Goal: Register for event/course: Sign up to attend an event or enroll in a course

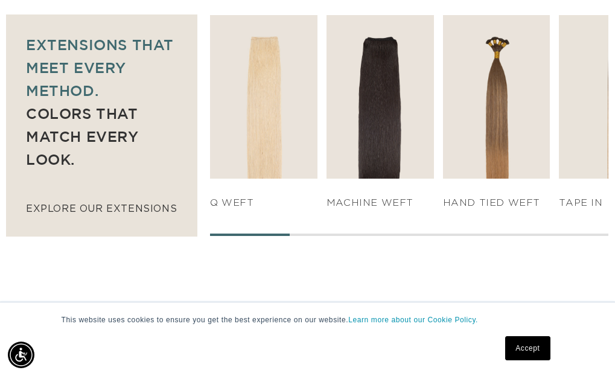
drag, startPoint x: 273, startPoint y: 230, endPoint x: 368, endPoint y: 220, distance: 95.3
click at [369, 220] on div "SHOP NOW q weft SHOP NOW Machine Weft SHOP NOW" at bounding box center [409, 125] width 398 height 221
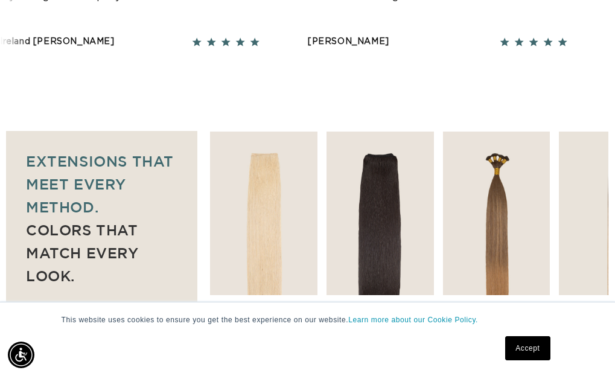
scroll to position [863, 0]
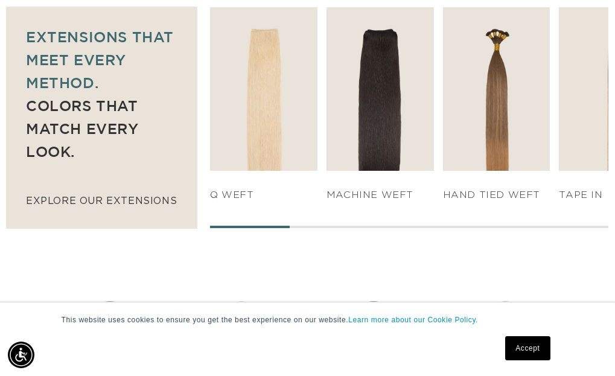
click at [402, 226] on div at bounding box center [409, 227] width 398 height 2
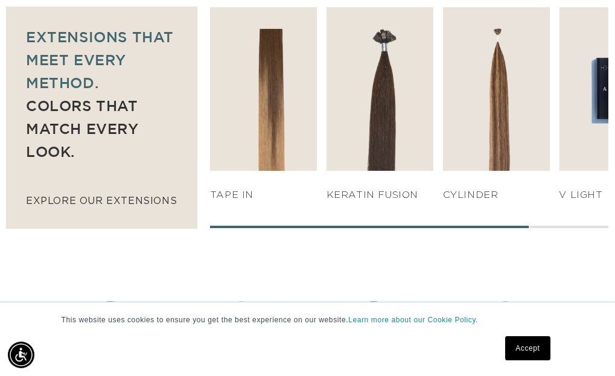
scroll to position [0, 0]
click at [562, 222] on div "SHOP NOW q weft SHOP NOW Machine Weft SHOP NOW" at bounding box center [409, 117] width 398 height 221
click at [581, 220] on div "SHOP NOW q weft SHOP NOW Machine Weft SHOP NOW" at bounding box center [409, 117] width 398 height 221
drag, startPoint x: 505, startPoint y: 221, endPoint x: 593, endPoint y: 209, distance: 89.0
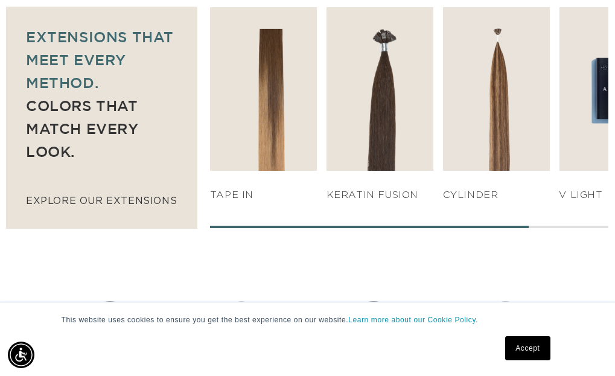
click at [586, 215] on div "SHOP NOW q weft SHOP NOW Machine Weft SHOP NOW" at bounding box center [409, 117] width 398 height 221
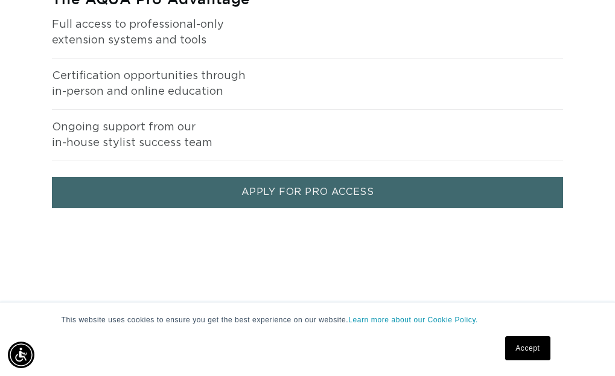
scroll to position [1703, 0]
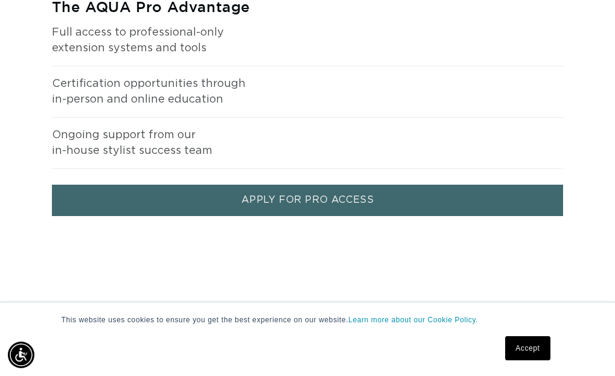
click at [358, 198] on link "APPLY FOR PRO ACCESS" at bounding box center [307, 200] width 511 height 31
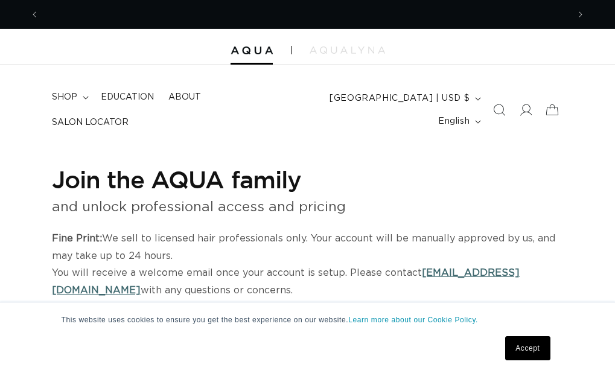
select select "US"
select select "[GEOGRAPHIC_DATA]"
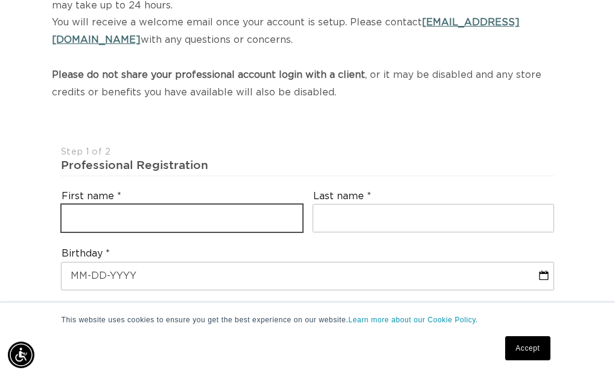
scroll to position [250, 0]
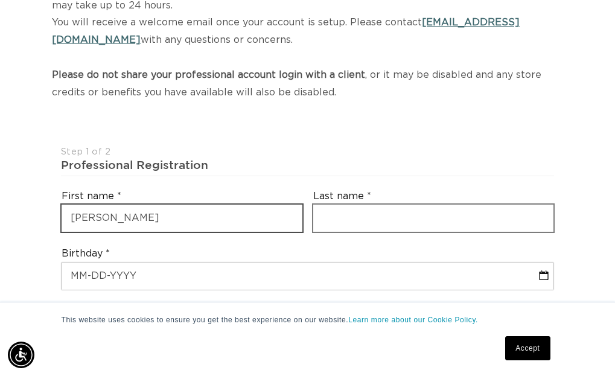
type input "kristin"
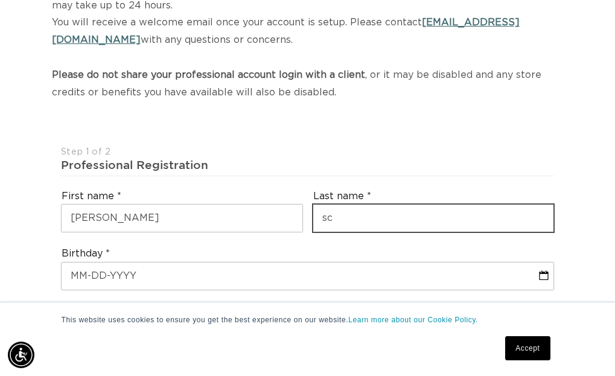
scroll to position [0, 1058]
type input "scoggin"
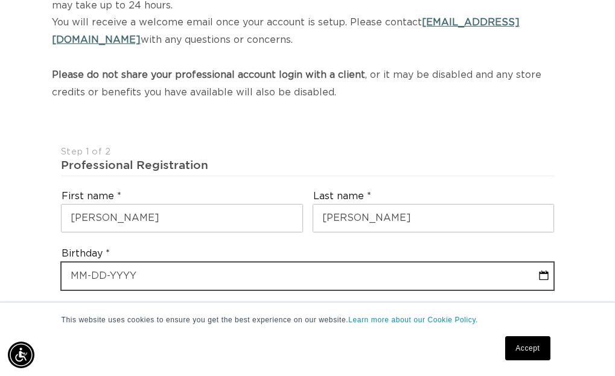
select select "8"
select select "2025"
type input "1"
select select "8"
select select "2025"
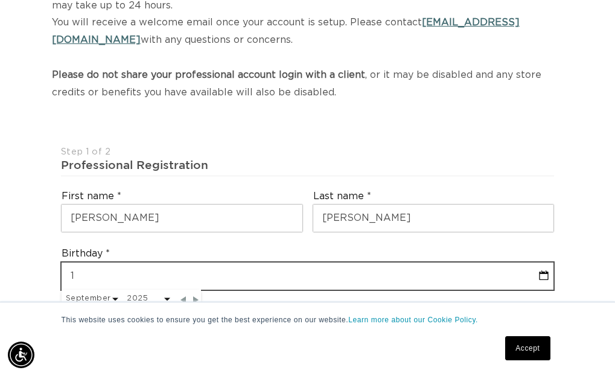
type input "11"
select select "8"
select select "2025"
type input "11"
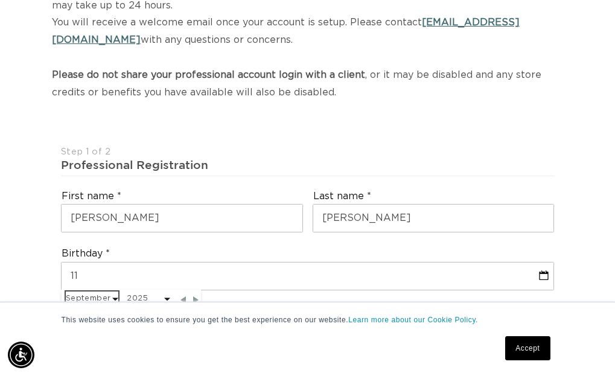
scroll to position [0, 529]
select select "10"
select select "2025"
select select "10"
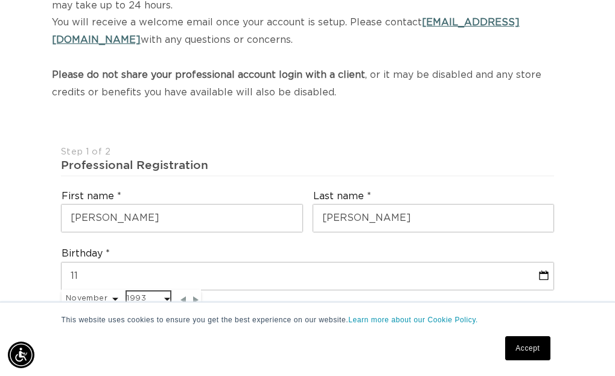
select select "1993"
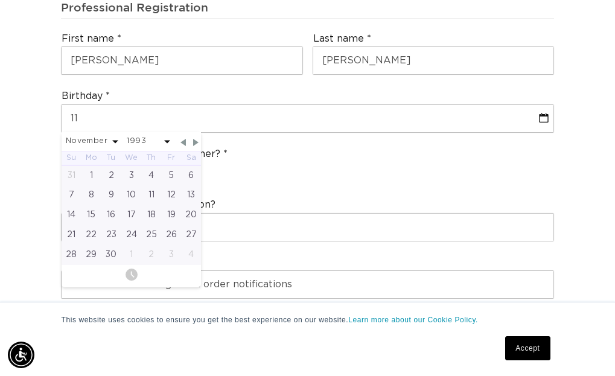
scroll to position [409, 0]
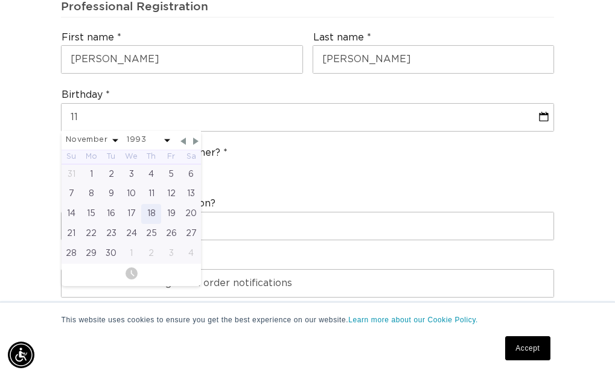
click at [151, 209] on div "18" at bounding box center [151, 214] width 20 height 20
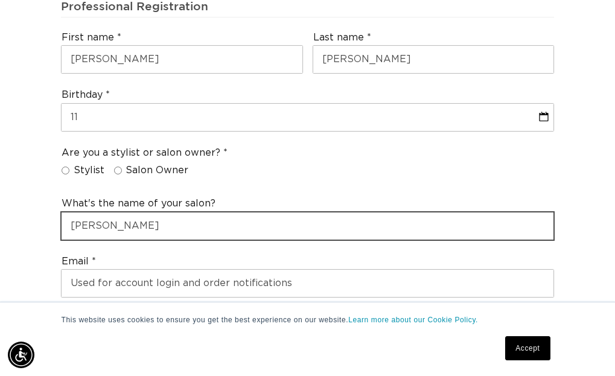
scroll to position [0, 1058]
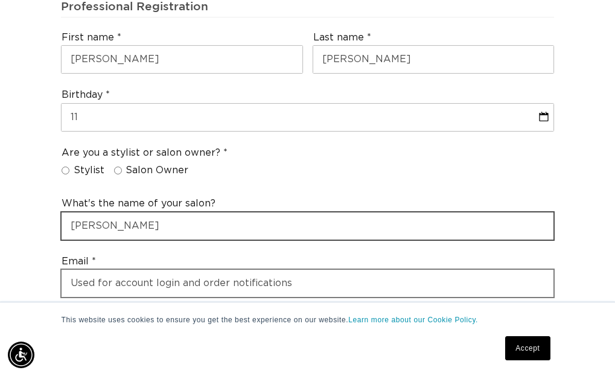
type input "Sandy Mane"
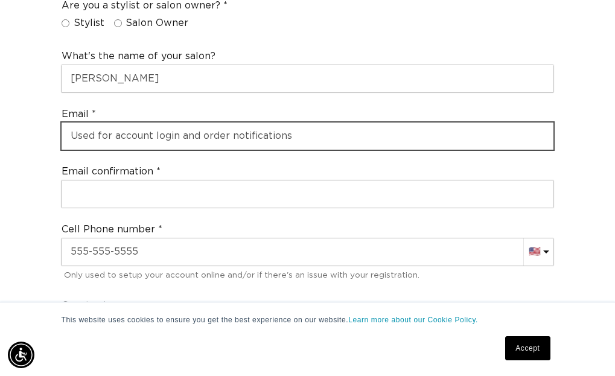
scroll to position [0, 0]
click at [279, 136] on input "email" at bounding box center [308, 135] width 492 height 27
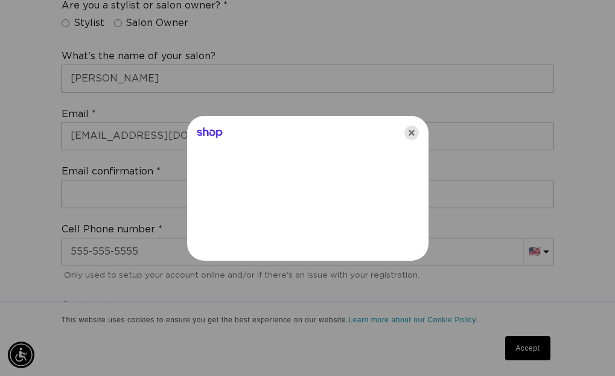
click at [413, 127] on icon "Close" at bounding box center [411, 132] width 14 height 14
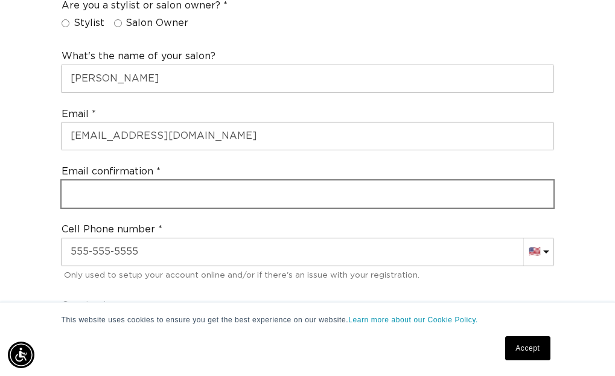
scroll to position [0, 1058]
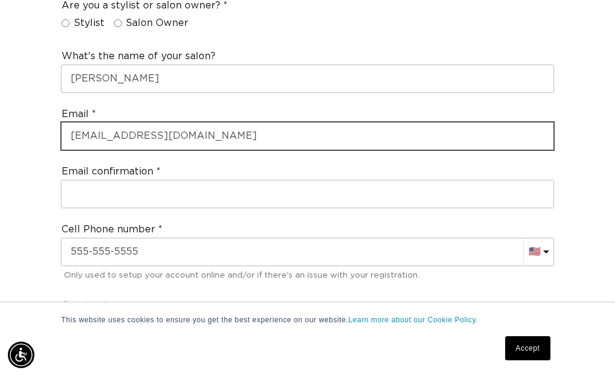
click at [274, 128] on input "Kristinthehairmagician@yahoo.com" at bounding box center [308, 135] width 492 height 27
click at [539, 130] on input "Kristinthehairmagician@yahoo.com" at bounding box center [308, 135] width 492 height 27
type input "Kristinthehairmagician@yahoo.com"
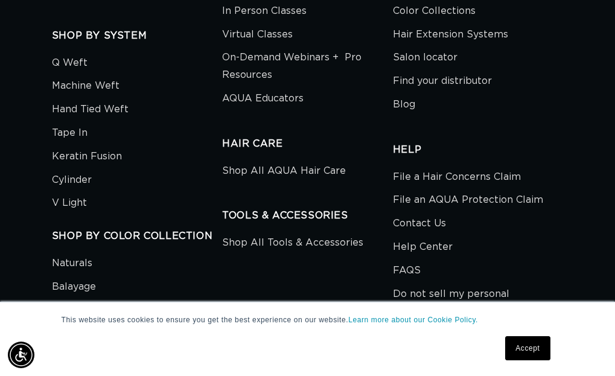
scroll to position [678, 0]
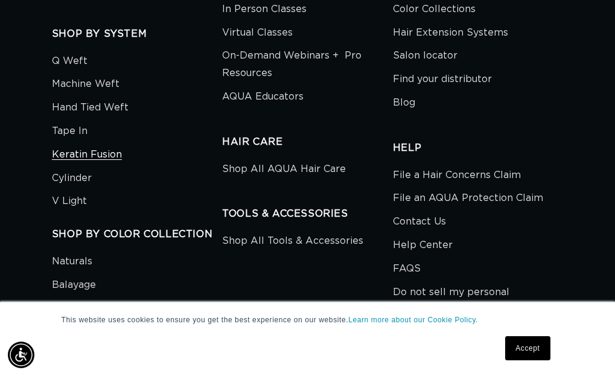
click at [105, 147] on link "Keratin Fusion" at bounding box center [87, 155] width 70 height 24
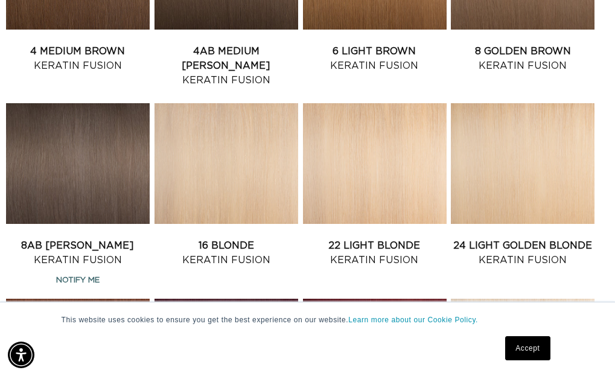
scroll to position [712, 0]
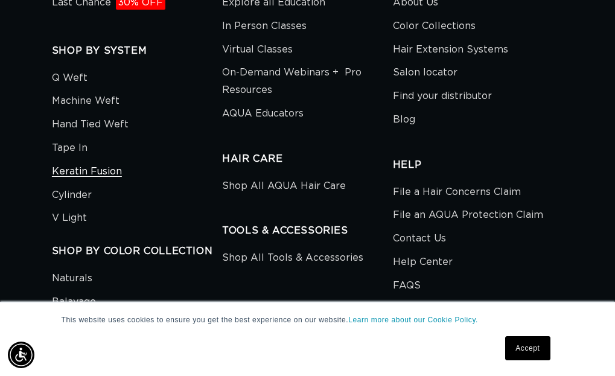
scroll to position [662, 0]
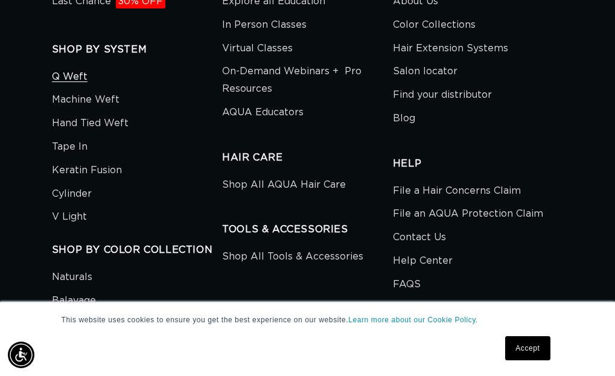
click at [72, 68] on link "Q Weft" at bounding box center [70, 78] width 36 height 21
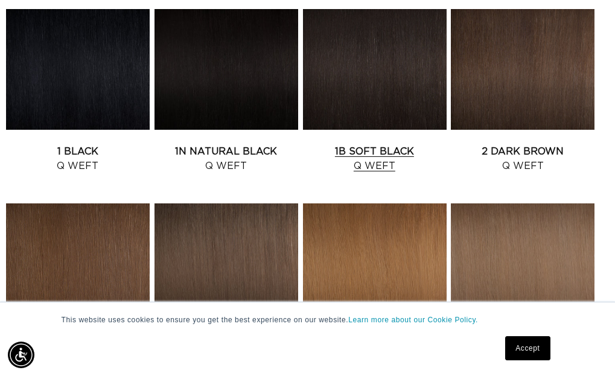
scroll to position [0, 529]
click at [378, 144] on link "1B Soft Black Q Weft" at bounding box center [375, 158] width 144 height 29
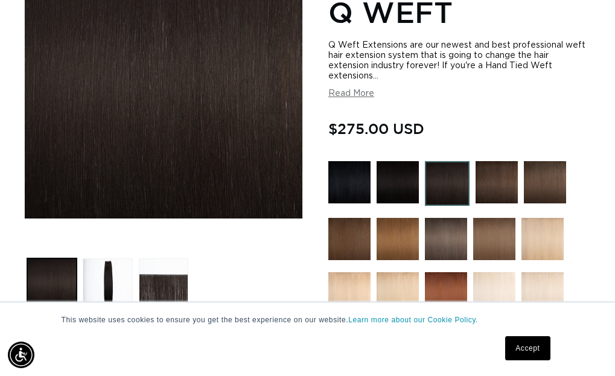
scroll to position [0, 1058]
click at [358, 98] on button "Read More" at bounding box center [351, 94] width 46 height 10
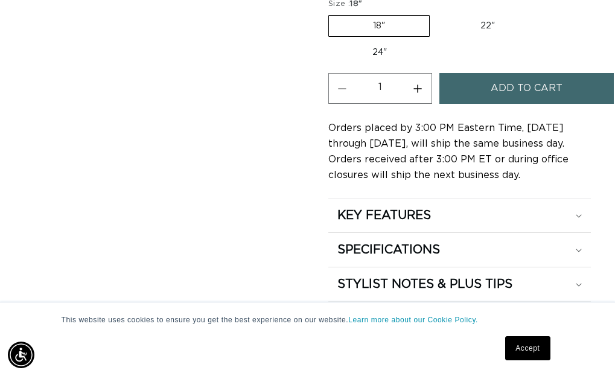
click at [484, 33] on label "22" Variant sold out or unavailable" at bounding box center [487, 26] width 103 height 21
click at [436, 13] on input "22" Variant sold out or unavailable" at bounding box center [436, 13] width 1 height 1
radio input "true"
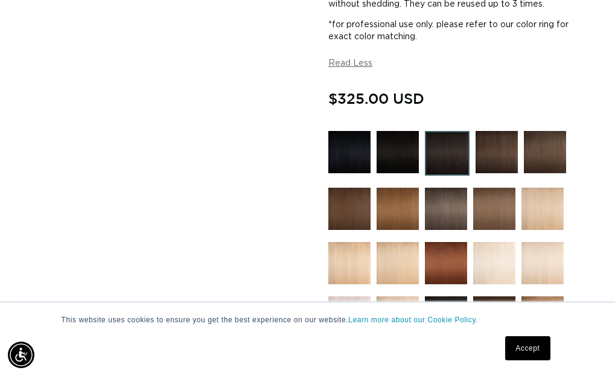
click at [279, 122] on div "Skip to product information Open media 1 in modal Open media 2 in modal Open me…" at bounding box center [163, 234] width 279 height 1279
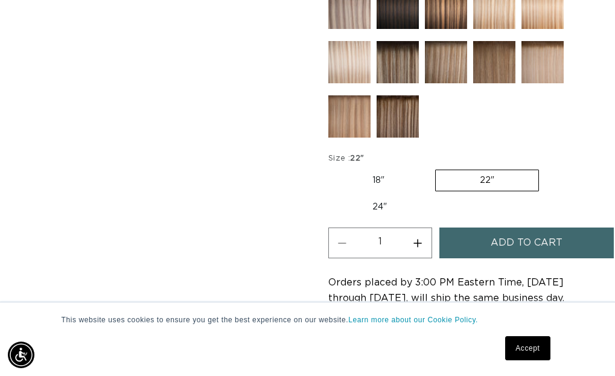
scroll to position [1021, 0]
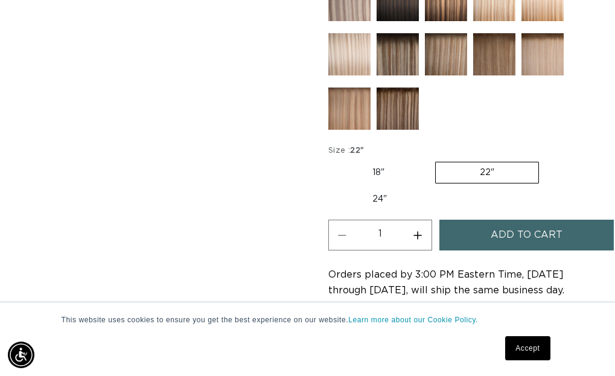
click at [372, 179] on label "18" Variant sold out or unavailable" at bounding box center [378, 172] width 100 height 21
click at [332, 160] on input "18" Variant sold out or unavailable" at bounding box center [331, 159] width 1 height 1
radio input "true"
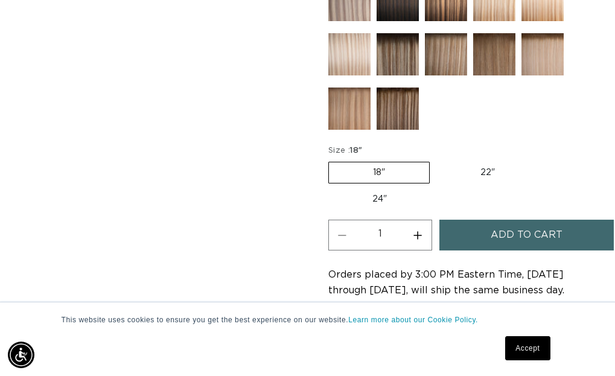
click at [474, 180] on label "22" Variant sold out or unavailable" at bounding box center [487, 172] width 103 height 21
click at [436, 160] on input "22" Variant sold out or unavailable" at bounding box center [436, 159] width 1 height 1
radio input "true"
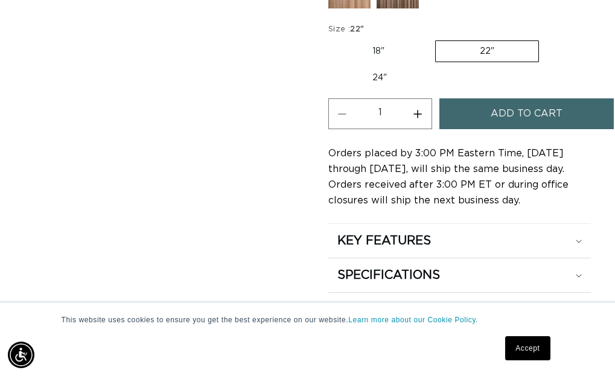
drag, startPoint x: 472, startPoint y: 179, endPoint x: 474, endPoint y: -46, distance: 225.0
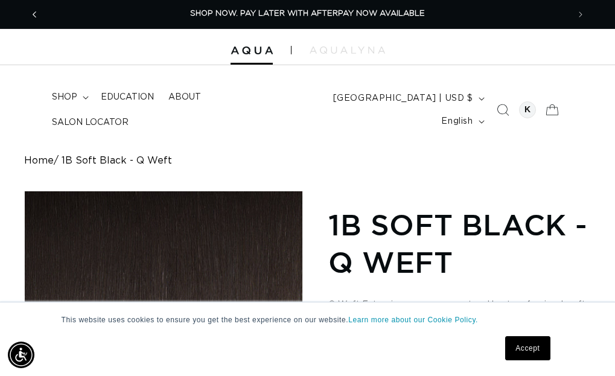
click at [40, 15] on span "Previous announcement" at bounding box center [34, 14] width 12 height 12
click at [138, 92] on span "Education" at bounding box center [127, 97] width 53 height 11
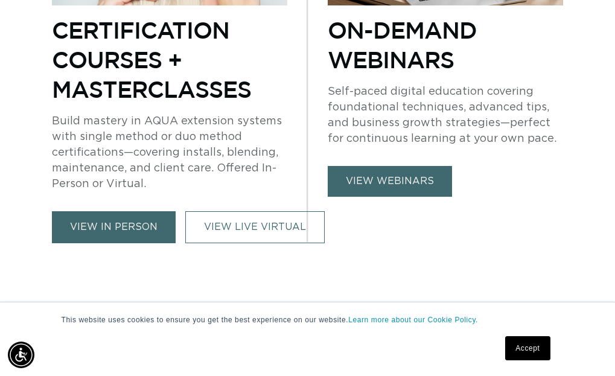
scroll to position [589, 0]
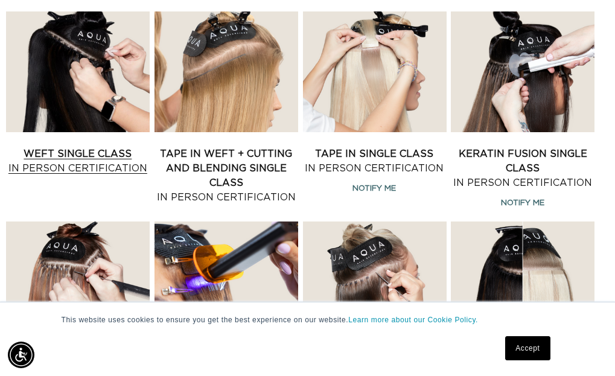
click at [79, 173] on link "Weft Single Class In Person Certification" at bounding box center [78, 161] width 144 height 29
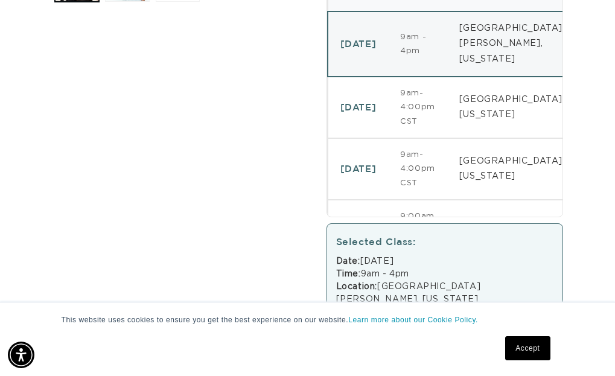
click at [184, 143] on div "Skip to product information Open media 1 in modal Open media 2 in modal Open me…" at bounding box center [178, 74] width 252 height 815
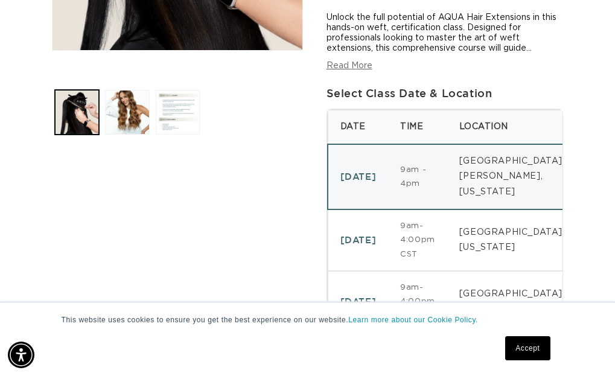
scroll to position [299, 0]
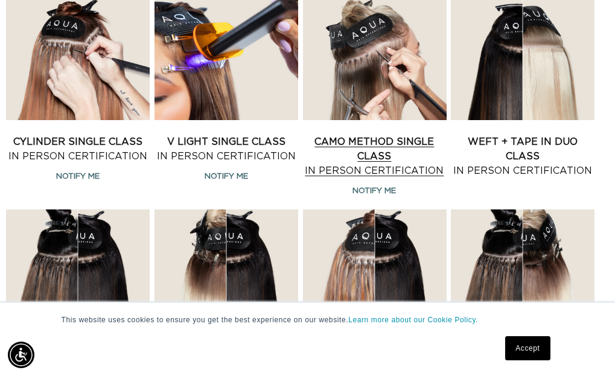
scroll to position [684, 0]
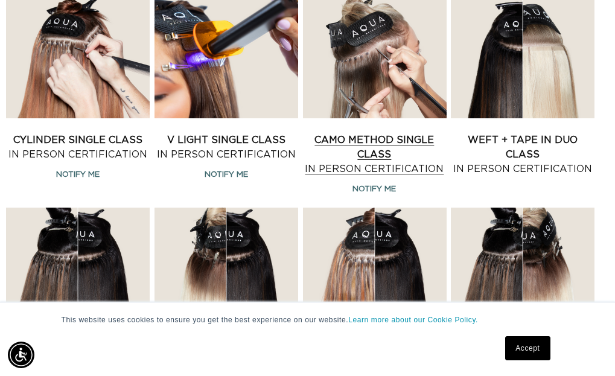
click at [388, 133] on link "CAMO Method Single Class In Person Certification" at bounding box center [375, 154] width 144 height 43
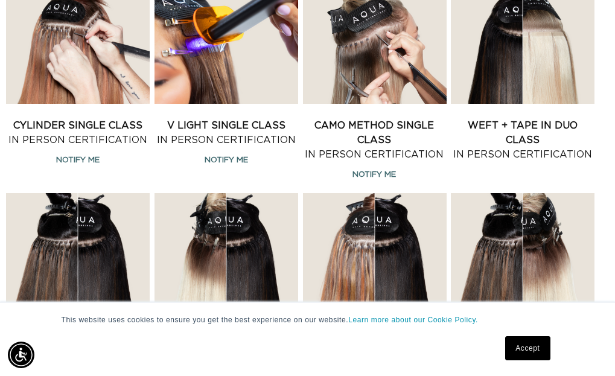
scroll to position [0, 1058]
